Goal: Task Accomplishment & Management: Use online tool/utility

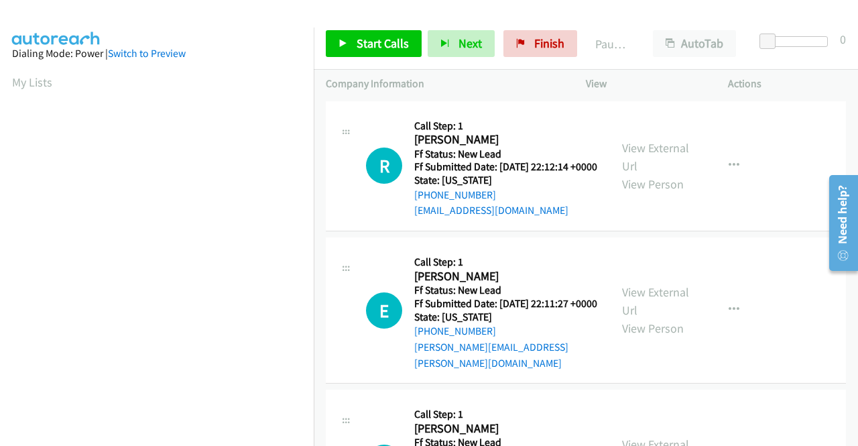
click at [625, 219] on div "View External Url View Person View External Url Email Schedule/Manage Callback …" at bounding box center [687, 166] width 154 height 106
click at [627, 219] on div "View External Url View Person View External Url Email Schedule/Manage Callback …" at bounding box center [687, 166] width 154 height 106
click at [655, 219] on div "View External Url View Person View External Url Email Schedule/Manage Callback …" at bounding box center [687, 166] width 154 height 106
click at [349, 33] on link "Start Calls" at bounding box center [374, 43] width 96 height 27
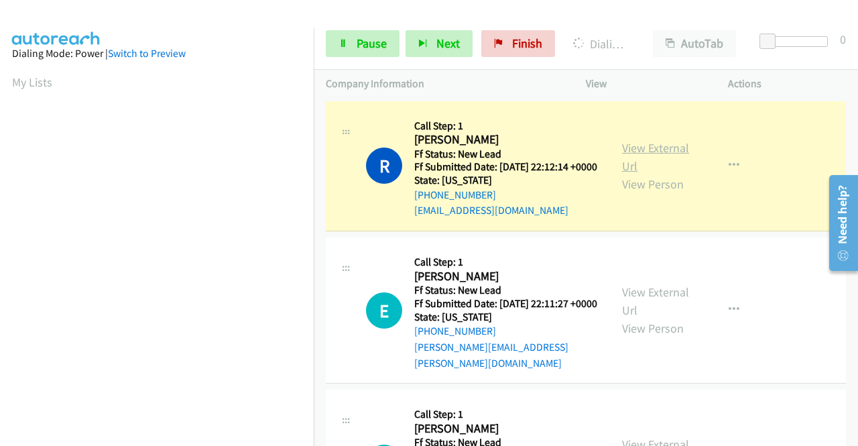
click at [638, 158] on link "View External Url" at bounding box center [655, 157] width 67 height 34
click at [0, 133] on aside "Dialing Mode: Power | Switch to Preview My Lists" at bounding box center [157, 102] width 314 height 742
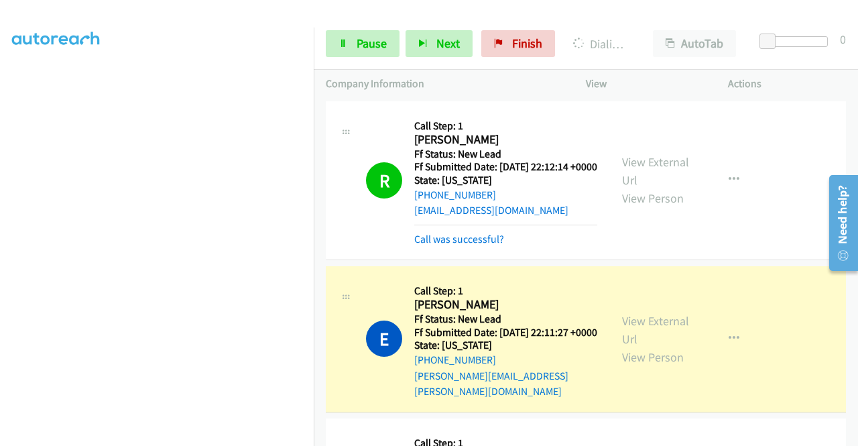
click at [635, 345] on div "View External Url View Person" at bounding box center [657, 339] width 70 height 54
click at [629, 330] on link "View External Url" at bounding box center [655, 330] width 67 height 34
click at [0, 170] on aside "Dialing Mode: Power | Switch to Preview My Lists" at bounding box center [157, 102] width 314 height 742
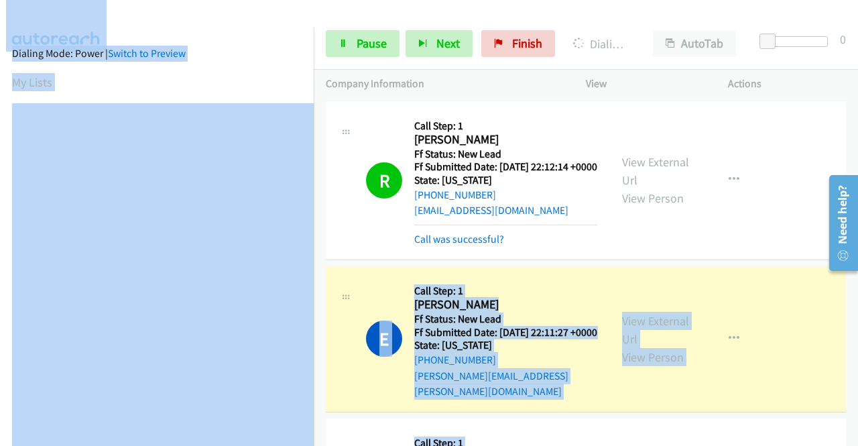
drag, startPoint x: 314, startPoint y: 262, endPoint x: 326, endPoint y: 377, distance: 115.3
click at [340, 64] on main "Start Calls Pause Next Finish Dialing [PERSON_NAME] AutoTab AutoTab 0 Company I…" at bounding box center [429, 32] width 858 height 64
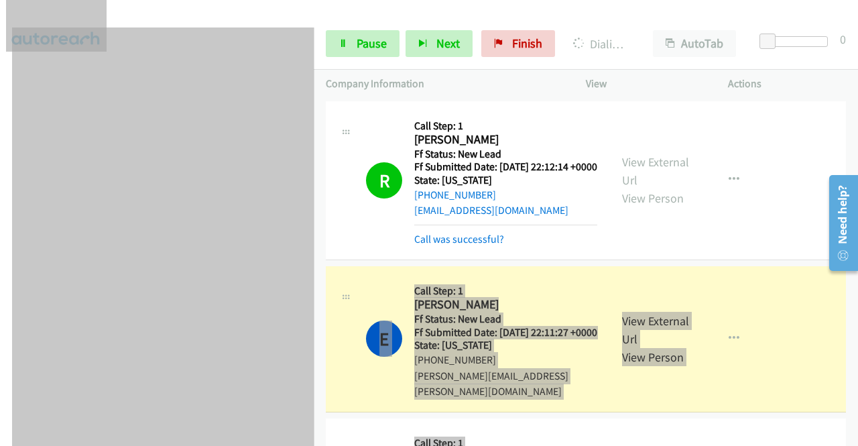
scroll to position [184, 0]
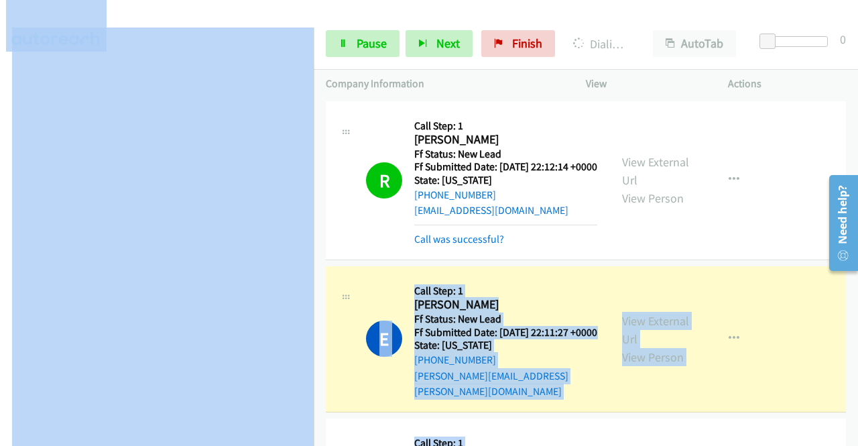
click at [328, 17] on div at bounding box center [423, 26] width 846 height 52
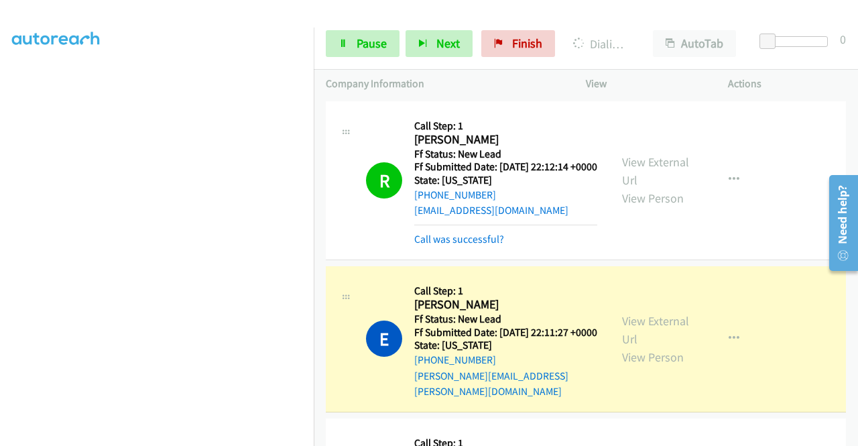
scroll to position [306, 0]
click at [333, 54] on link "Pause" at bounding box center [363, 43] width 74 height 27
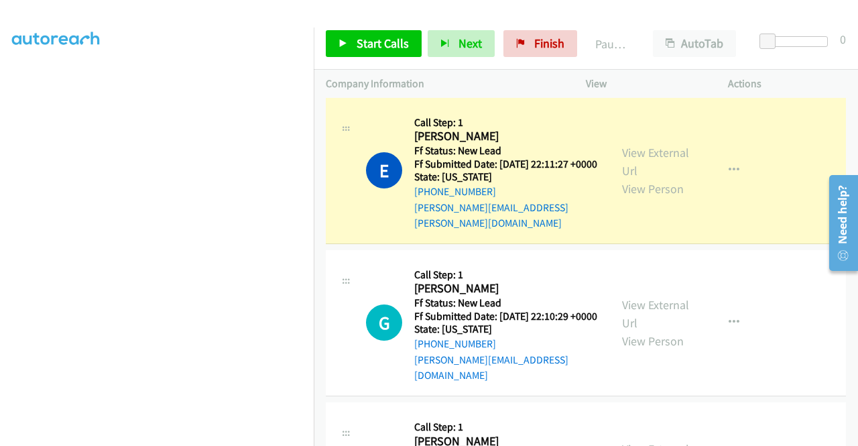
drag, startPoint x: 856, startPoint y: 125, endPoint x: 25, endPoint y: 26, distance: 836.4
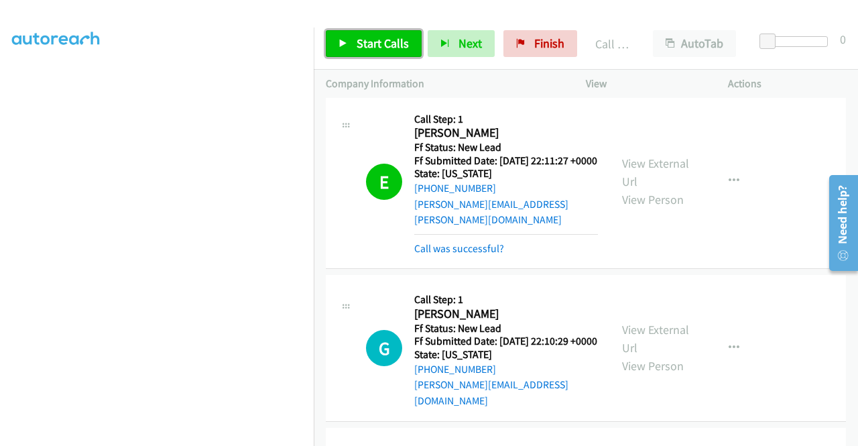
click at [397, 46] on span "Start Calls" at bounding box center [383, 43] width 52 height 15
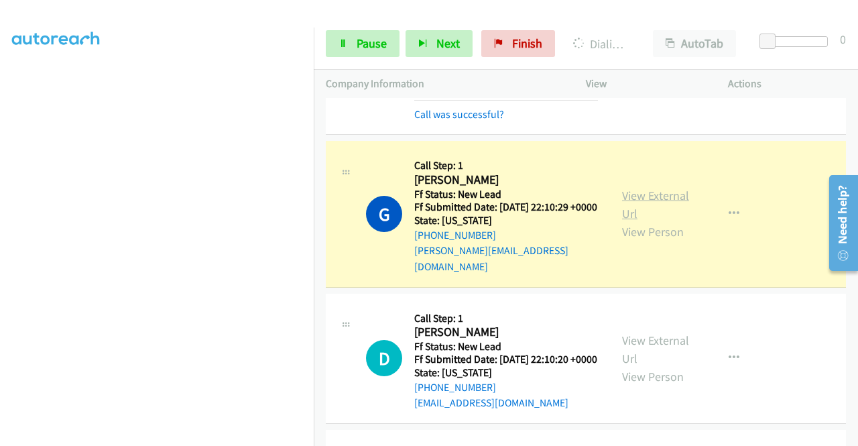
click at [646, 208] on link "View External Url" at bounding box center [655, 205] width 67 height 34
click at [0, 108] on aside "Dialing Mode: Power | Switch to Preview My Lists" at bounding box center [157, 102] width 314 height 742
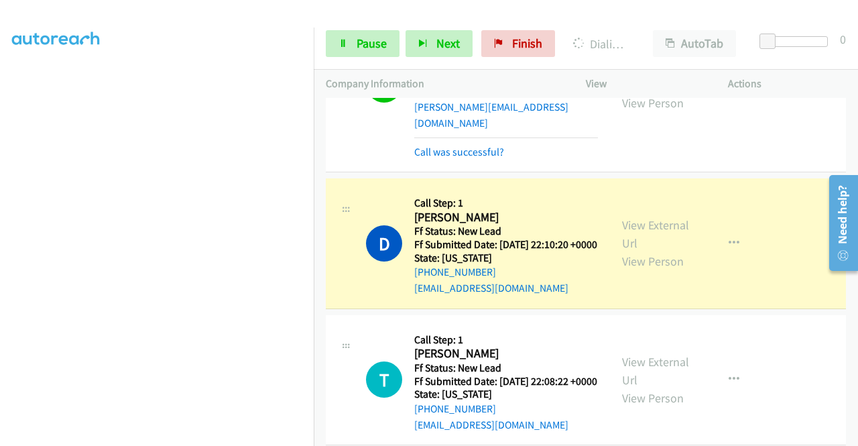
scroll to position [501, 0]
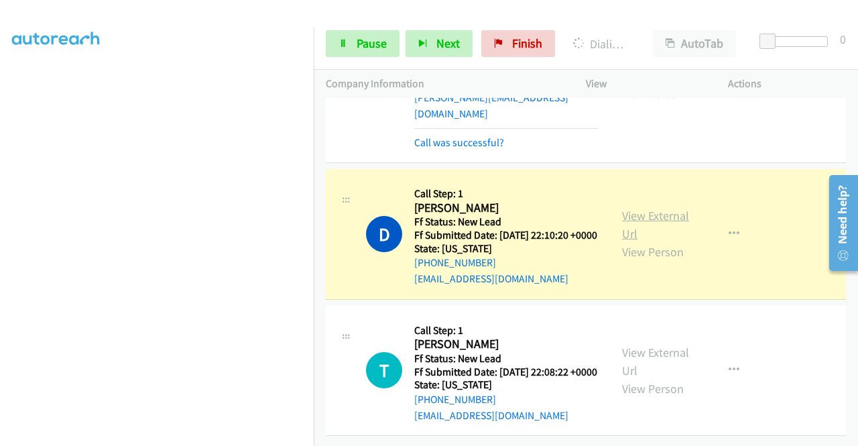
click at [665, 208] on link "View External Url" at bounding box center [655, 225] width 67 height 34
click at [0, 148] on aside "Dialing Mode: Power | Switch to Preview My Lists" at bounding box center [157, 102] width 314 height 742
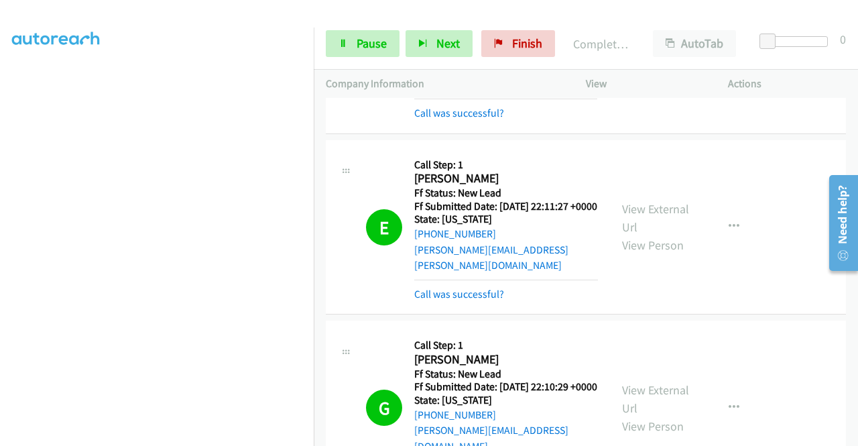
scroll to position [0, 0]
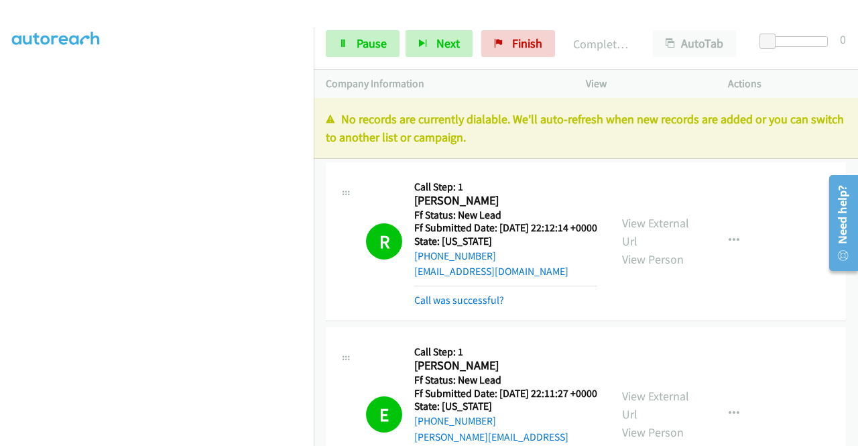
click at [353, 64] on div "Start Calls Pause Next Finish Completed All Calls AutoTab AutoTab 0" at bounding box center [586, 44] width 544 height 52
click at [369, 46] on span "Pause" at bounding box center [372, 43] width 30 height 15
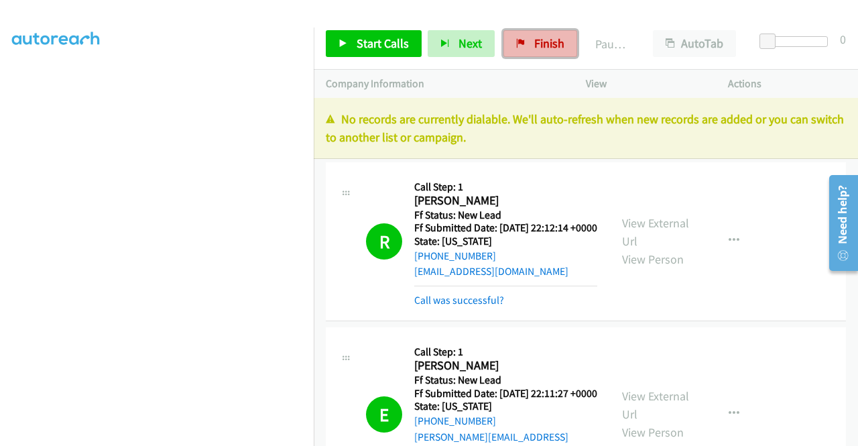
click at [528, 54] on link "Finish" at bounding box center [540, 43] width 74 height 27
